Goal: Information Seeking & Learning: Learn about a topic

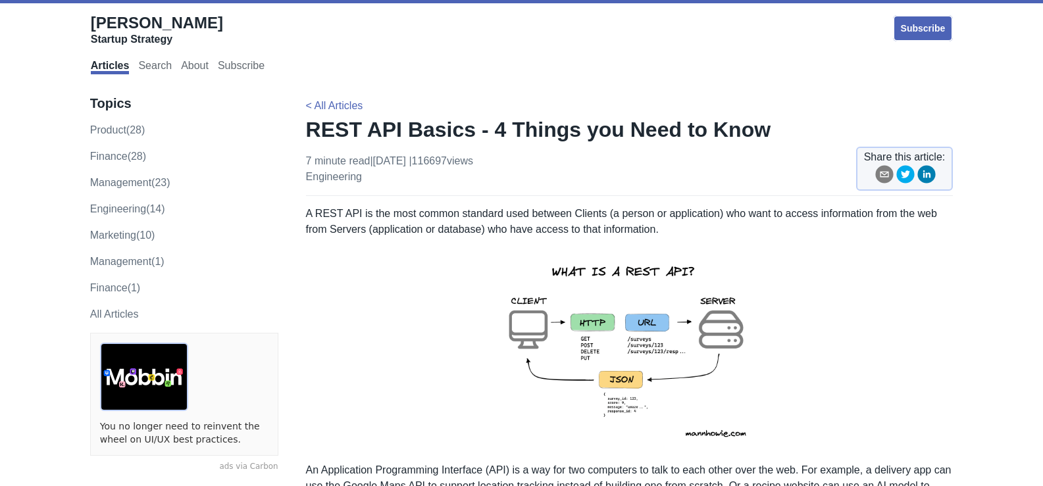
scroll to position [263, 0]
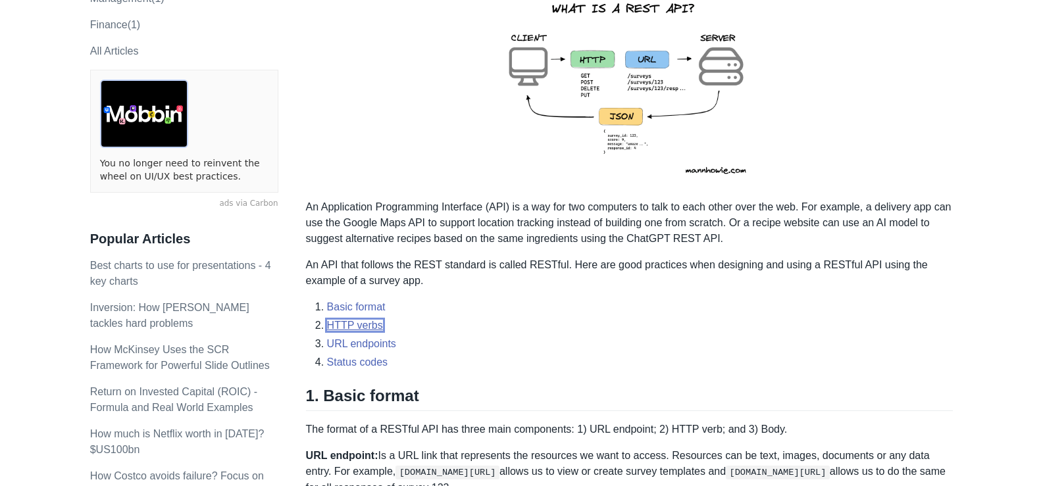
click at [343, 324] on link "HTTP verbs" at bounding box center [355, 325] width 56 height 11
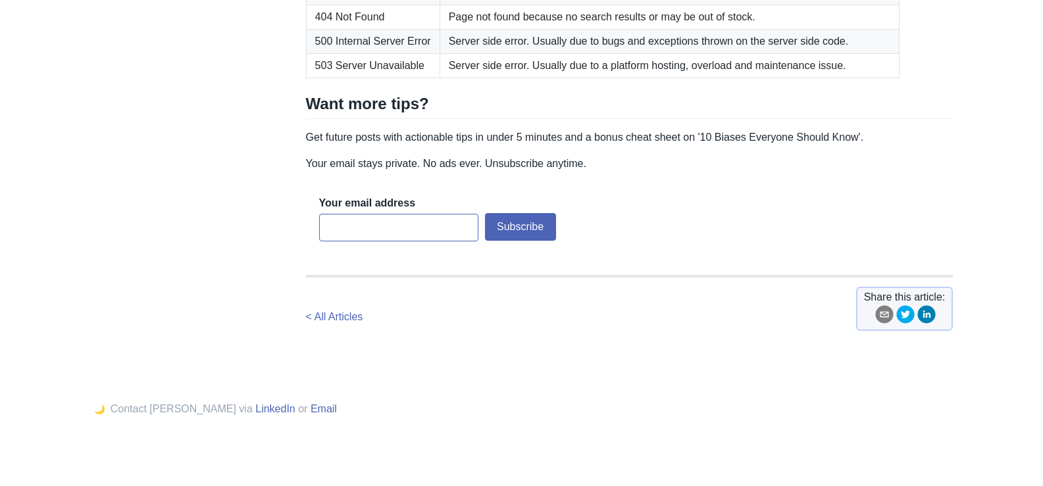
scroll to position [2383, 0]
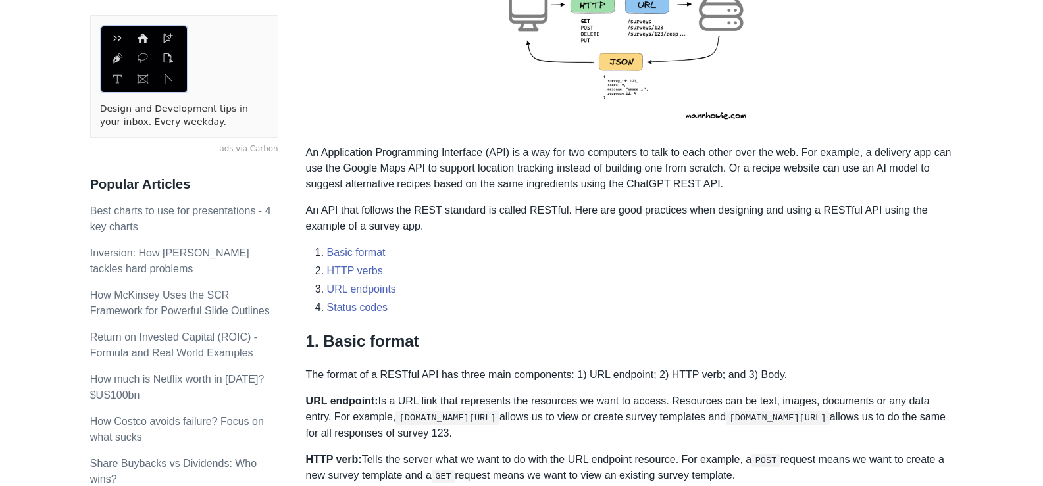
scroll to position [329, 0]
